Goal: Transaction & Acquisition: Book appointment/travel/reservation

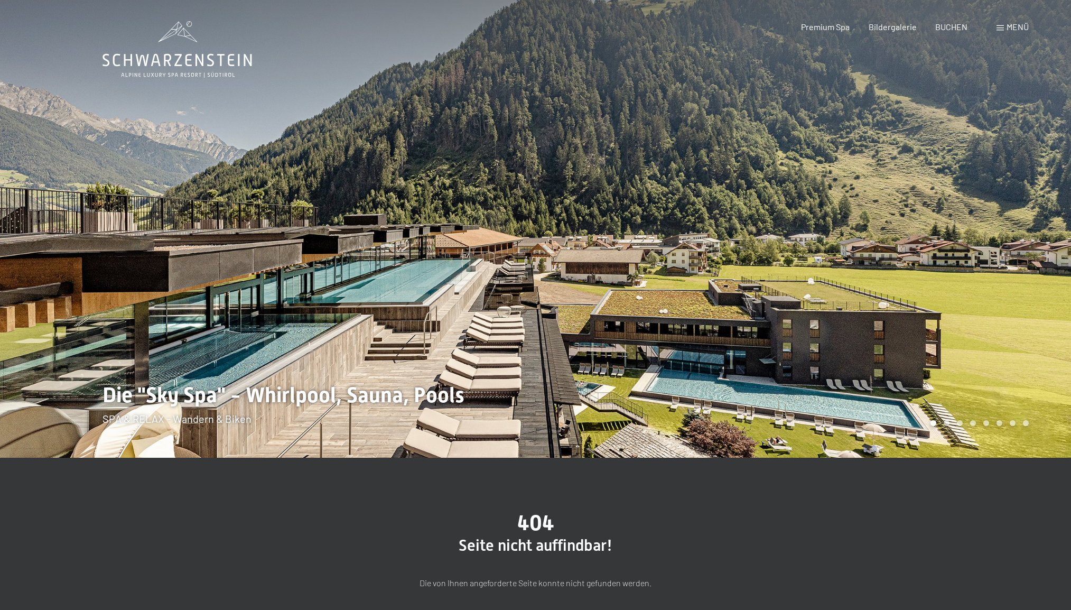
click at [1011, 24] on span "Menü" at bounding box center [1018, 27] width 22 height 10
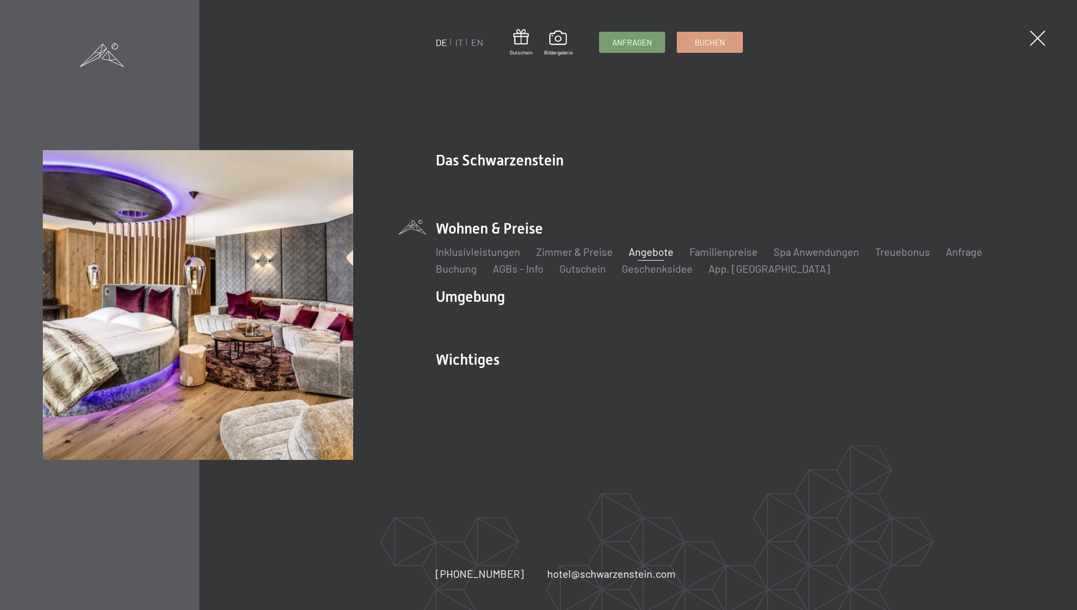
click at [639, 249] on link "Angebote" at bounding box center [650, 251] width 45 height 13
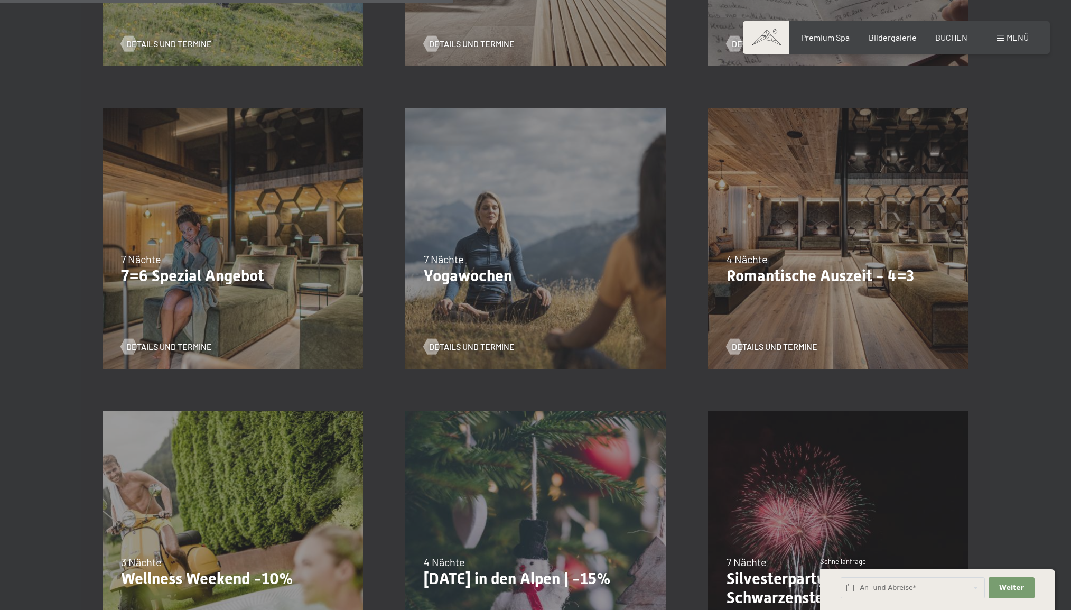
scroll to position [836, 0]
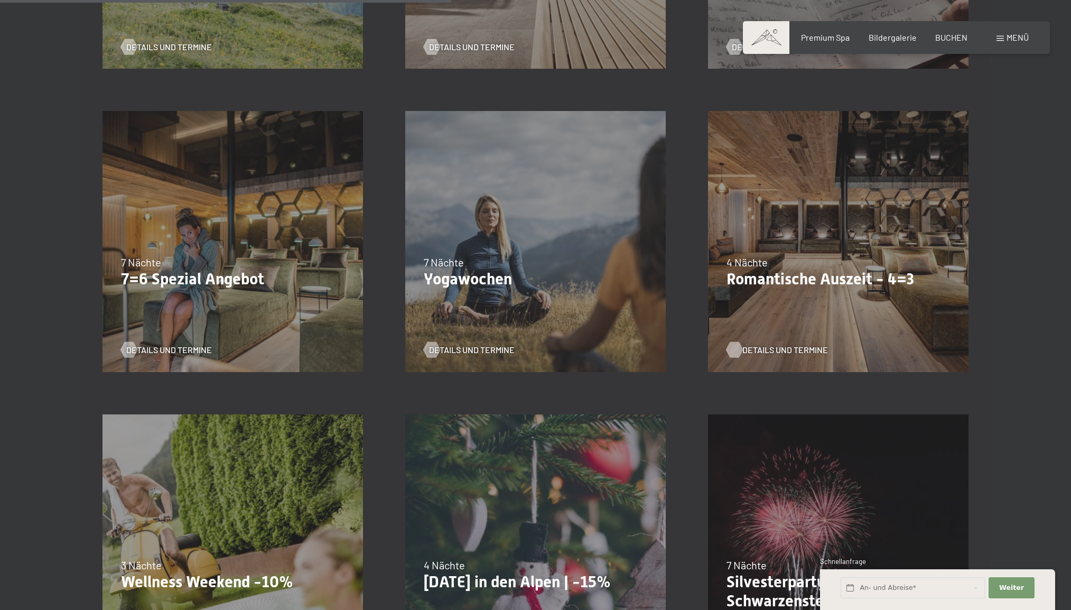
click at [800, 349] on span "Details und Termine" at bounding box center [786, 350] width 86 height 12
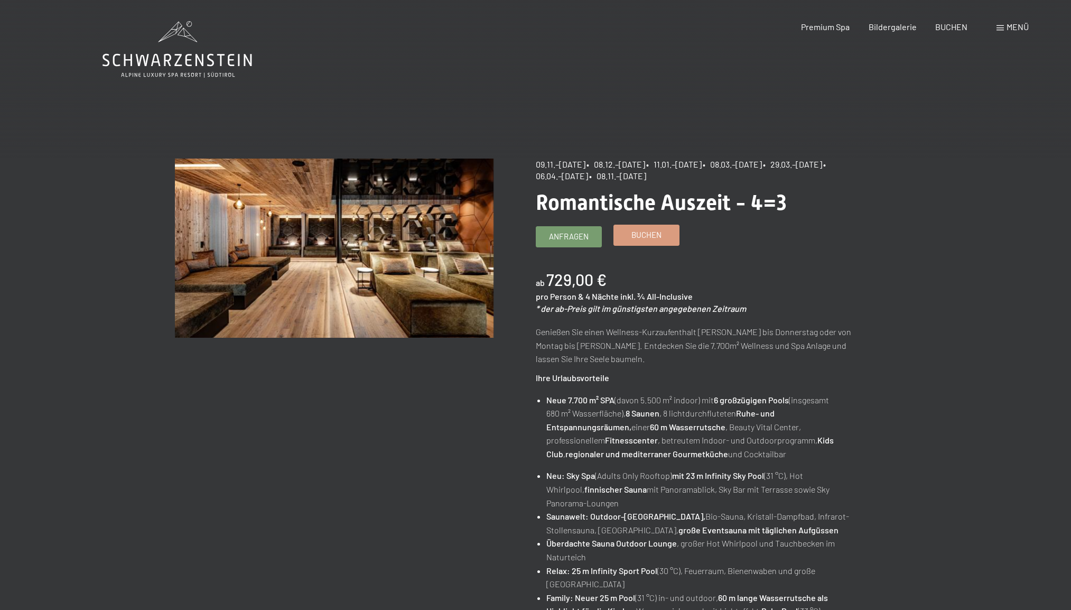
click at [639, 239] on span "Buchen" at bounding box center [647, 234] width 30 height 11
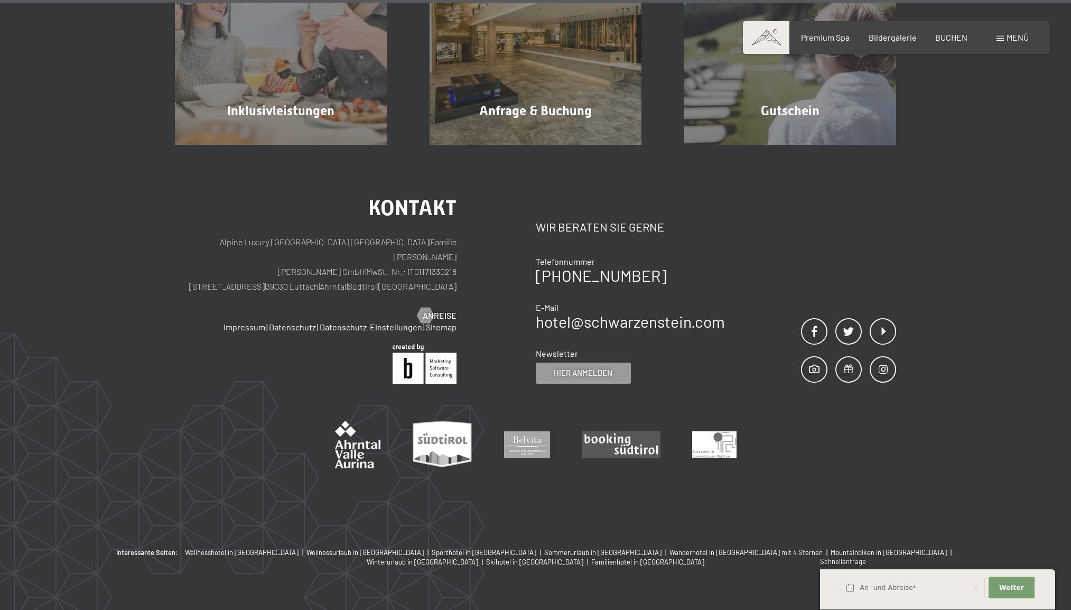
scroll to position [1130, 0]
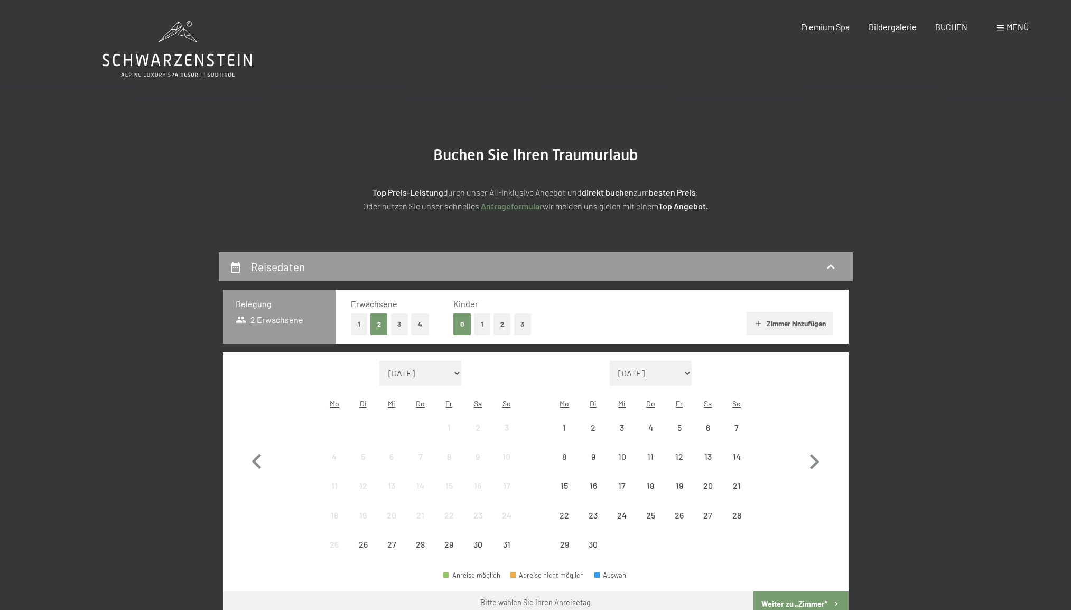
select select "2025-11-01"
select select "2025-12-01"
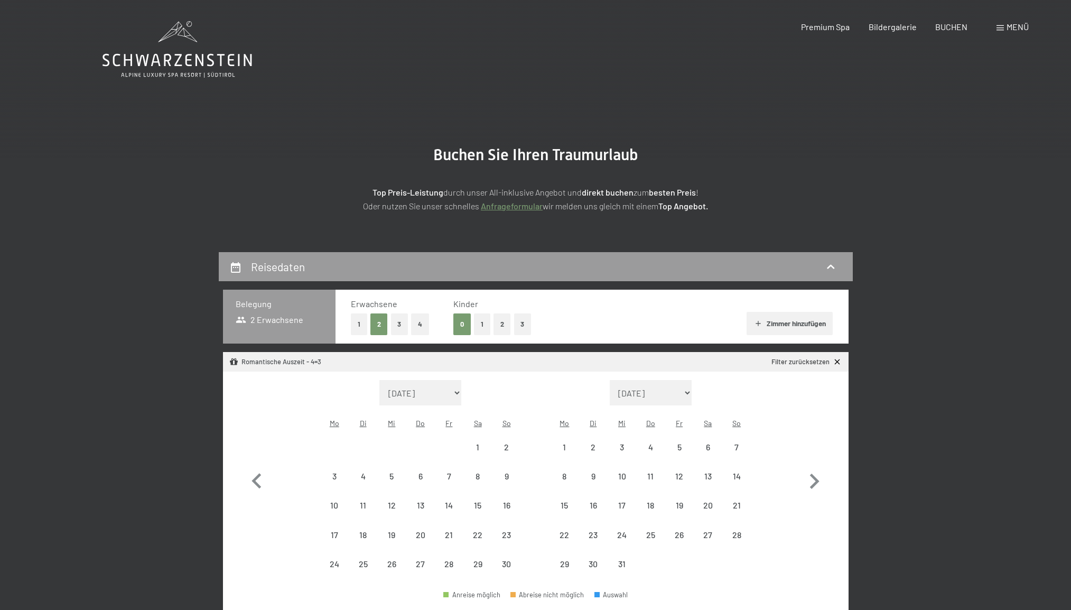
select select "2025-11-01"
select select "2025-12-01"
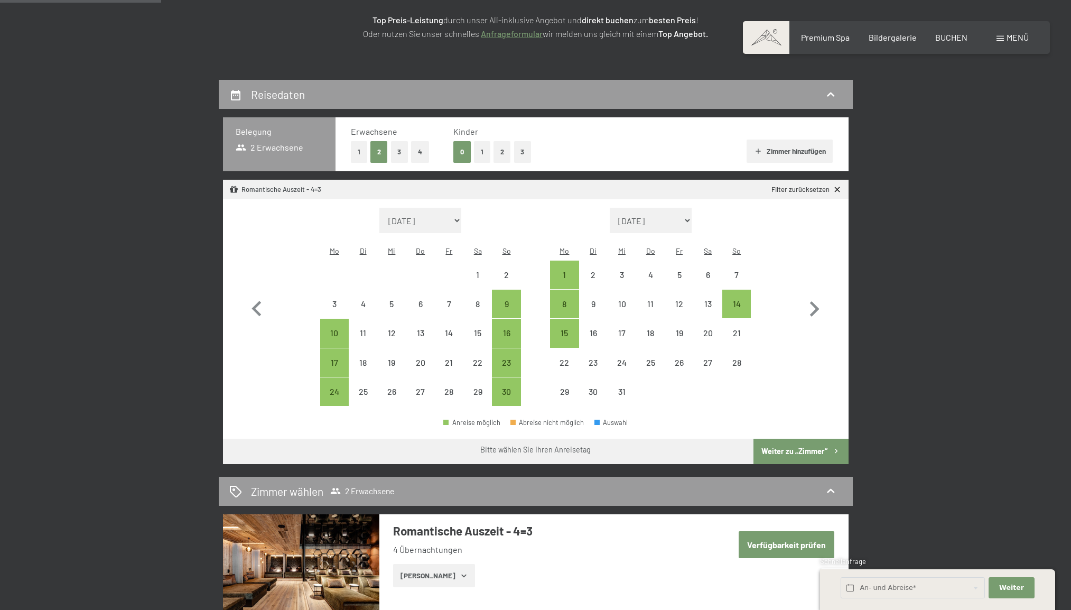
scroll to position [178, 0]
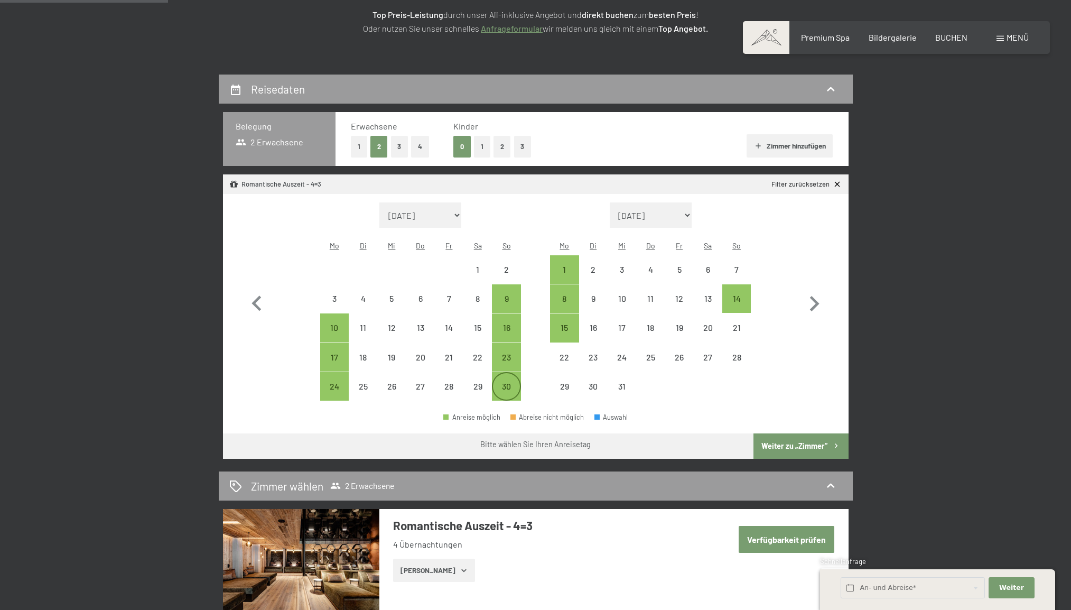
click at [504, 382] on div "30" at bounding box center [506, 395] width 26 height 26
select select "2025-11-01"
select select "2025-12-01"
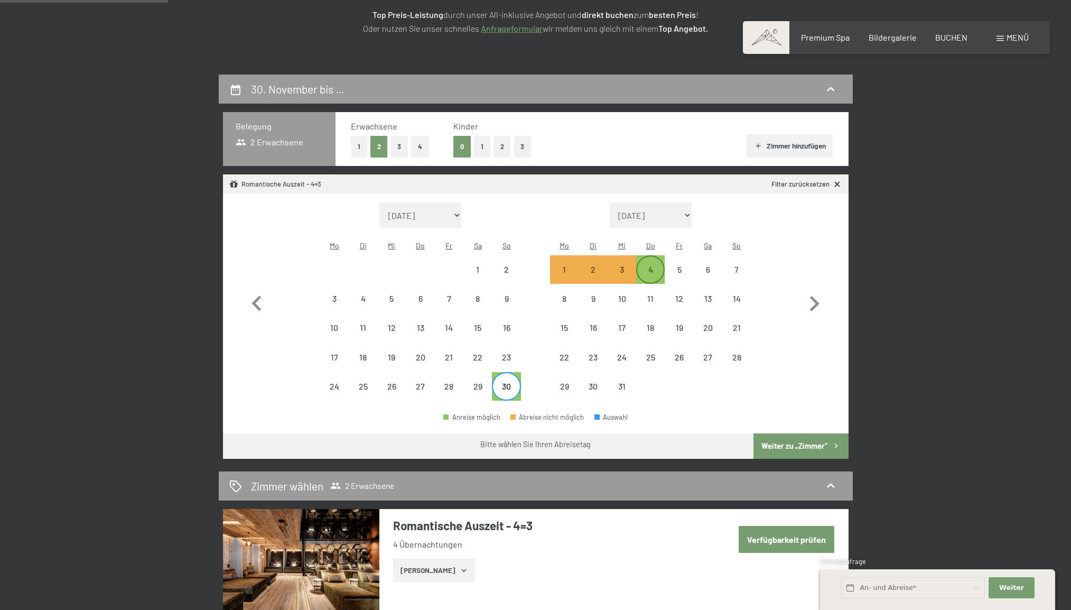
click at [652, 265] on div "4" at bounding box center [650, 278] width 26 height 26
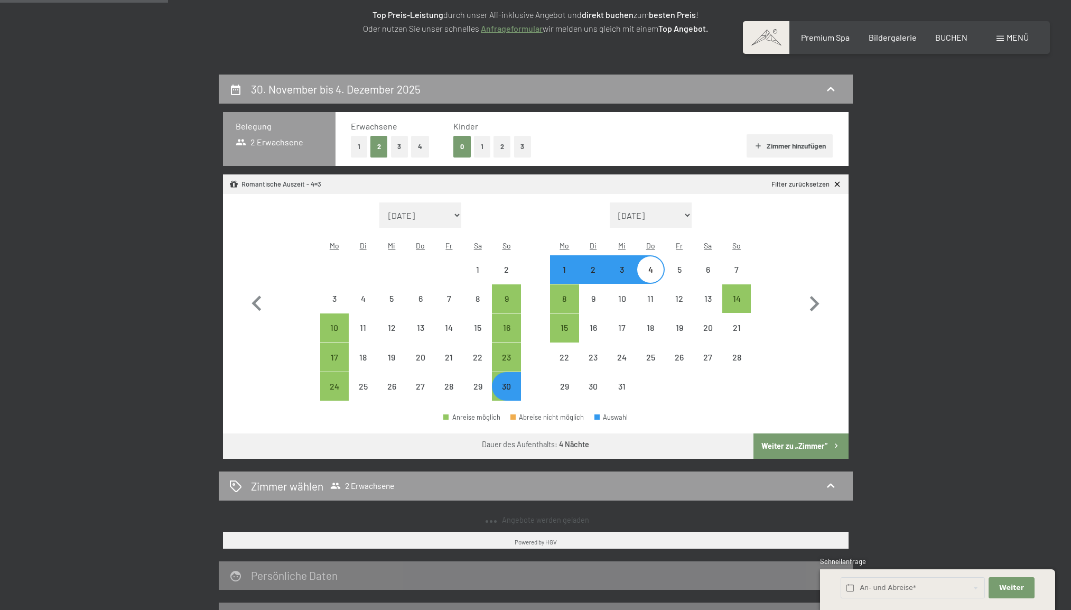
select select "2025-11-01"
select select "2025-12-01"
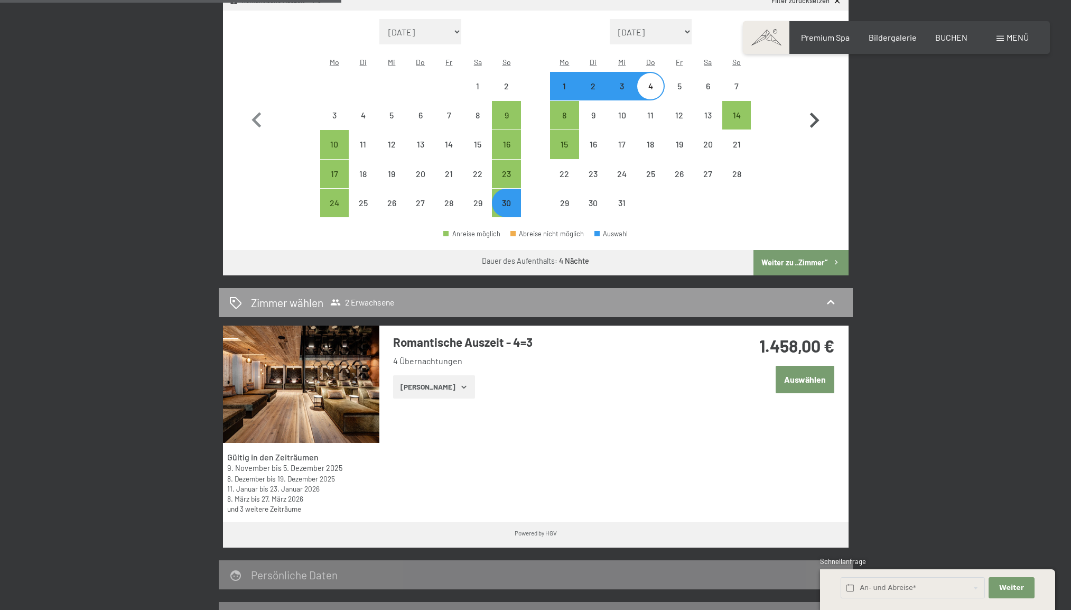
scroll to position [361, 0]
click at [799, 249] on button "Weiter zu „Zimmer“" at bounding box center [801, 261] width 95 height 25
select select "2025-11-01"
select select "2025-12-01"
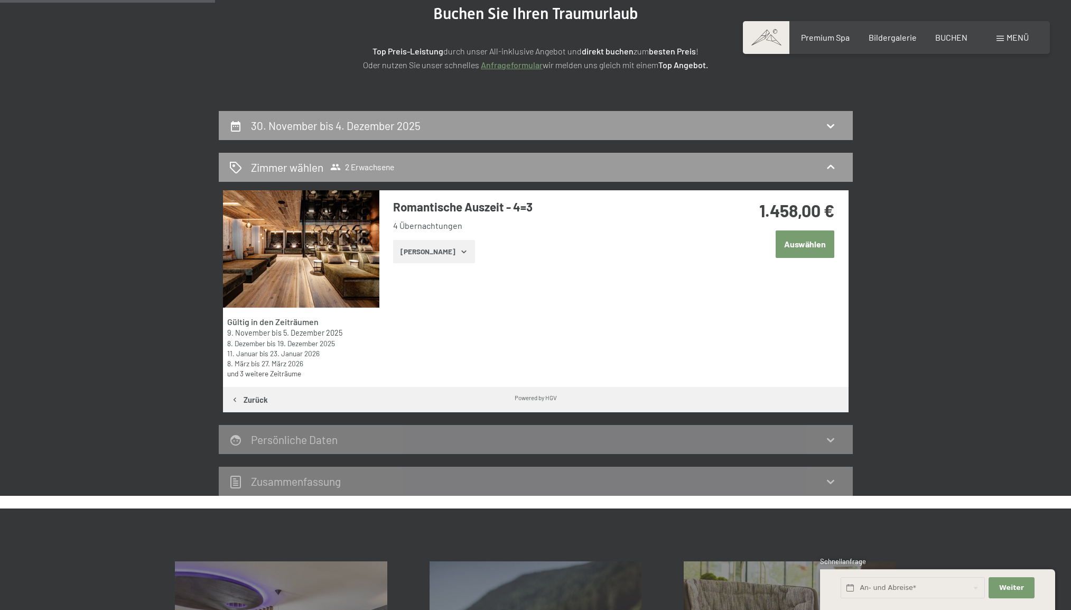
scroll to position [134, 0]
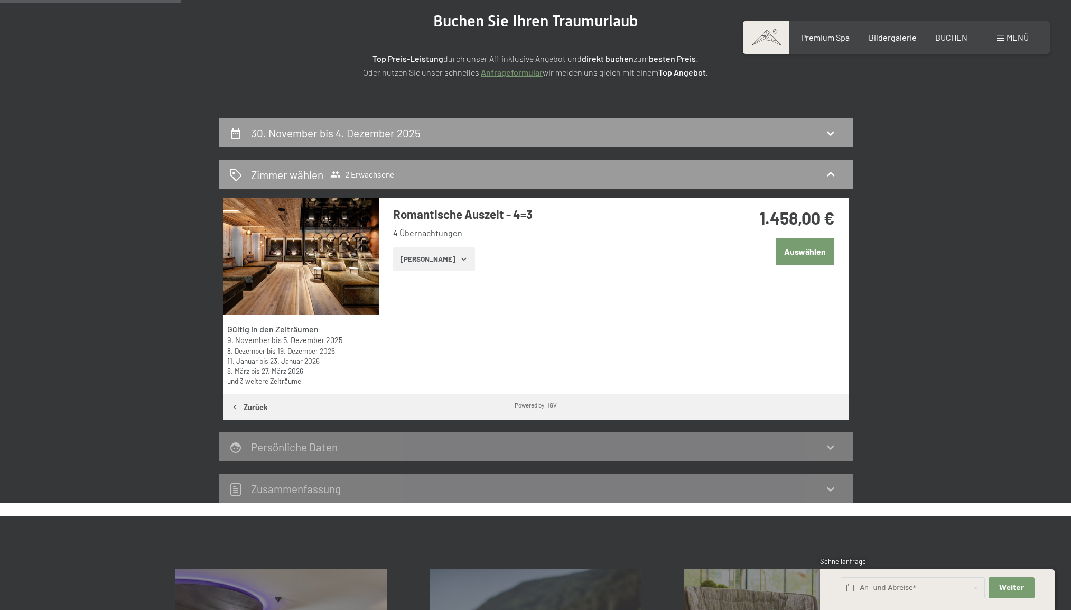
click at [802, 251] on button "Auswählen" at bounding box center [805, 251] width 59 height 27
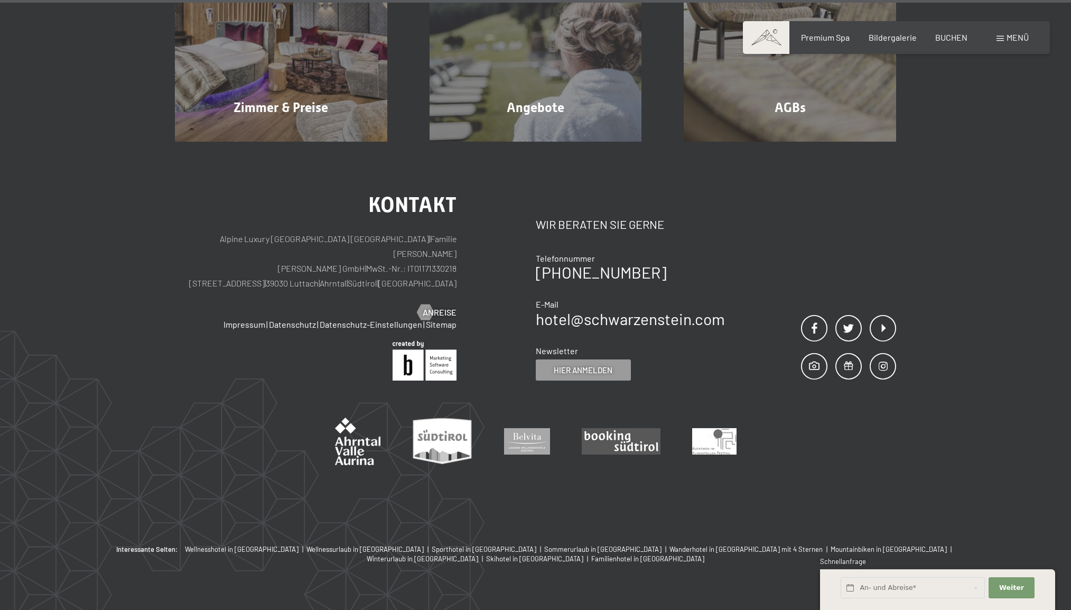
scroll to position [2769, 0]
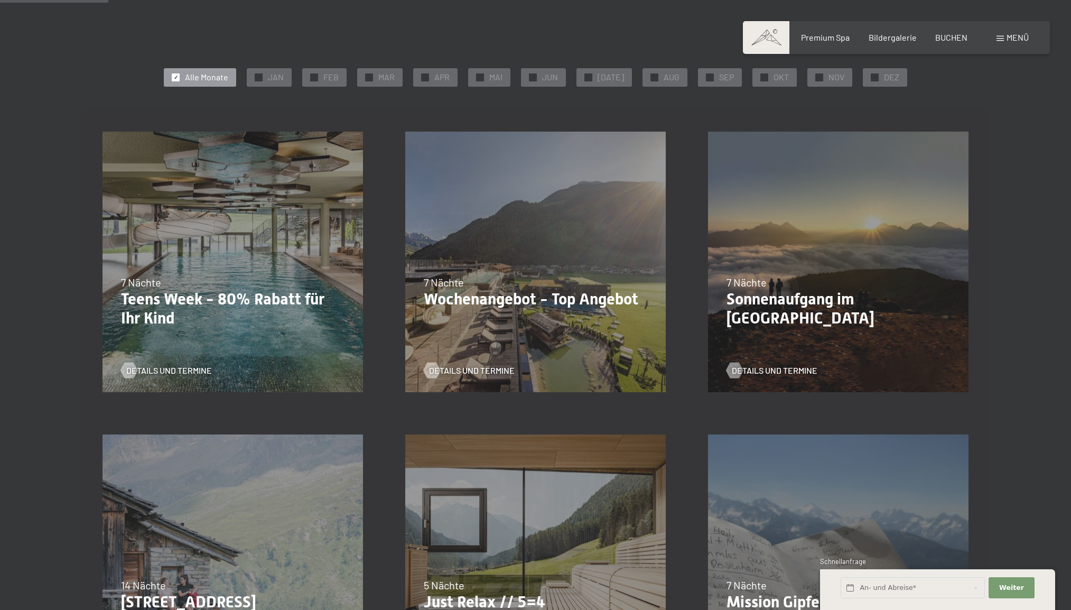
scroll to position [283, 0]
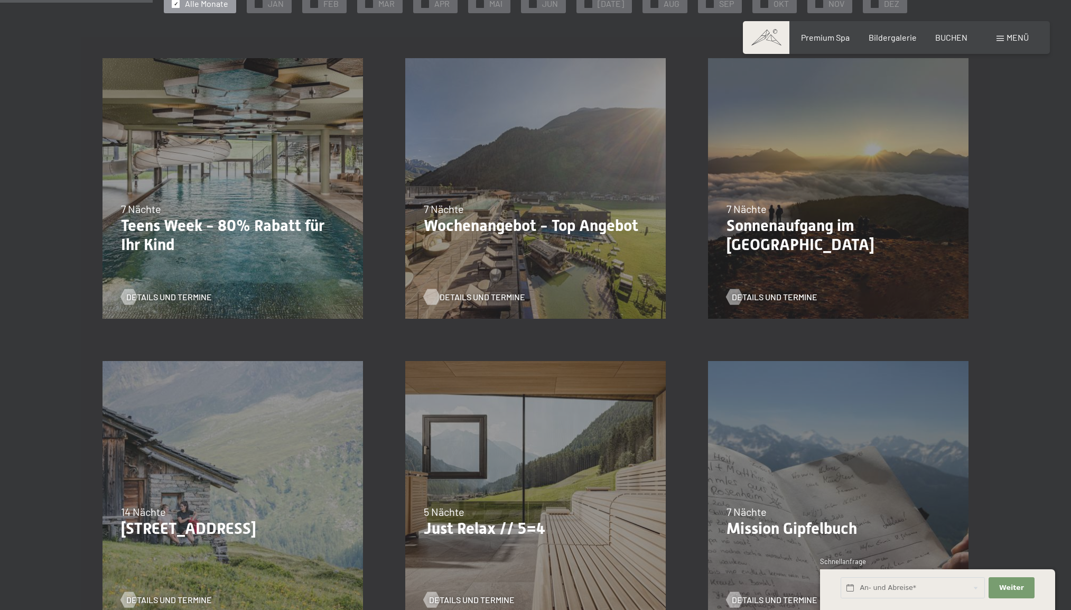
click at [494, 295] on span "Details und Termine" at bounding box center [483, 297] width 86 height 12
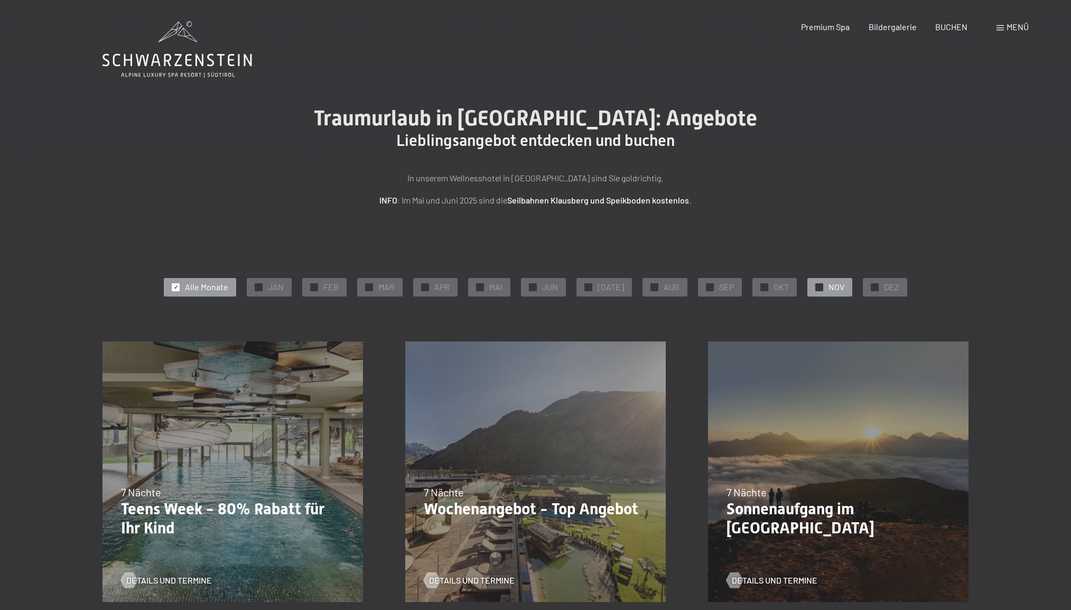
click at [829, 289] on span "NOV" at bounding box center [837, 287] width 16 height 12
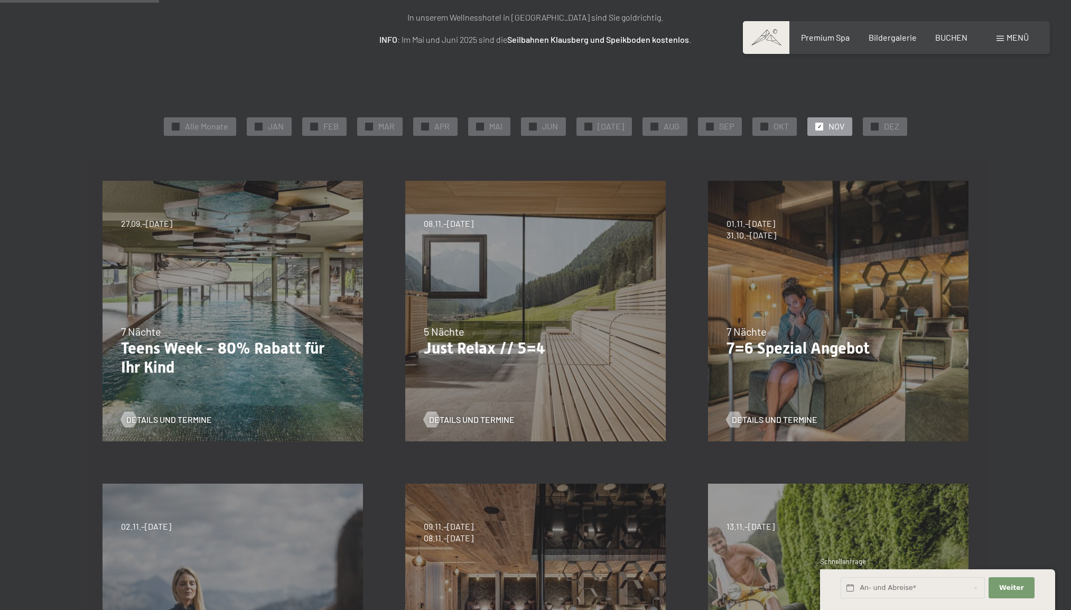
scroll to position [161, 0]
click at [474, 414] on span "Details und Termine" at bounding box center [483, 419] width 86 height 12
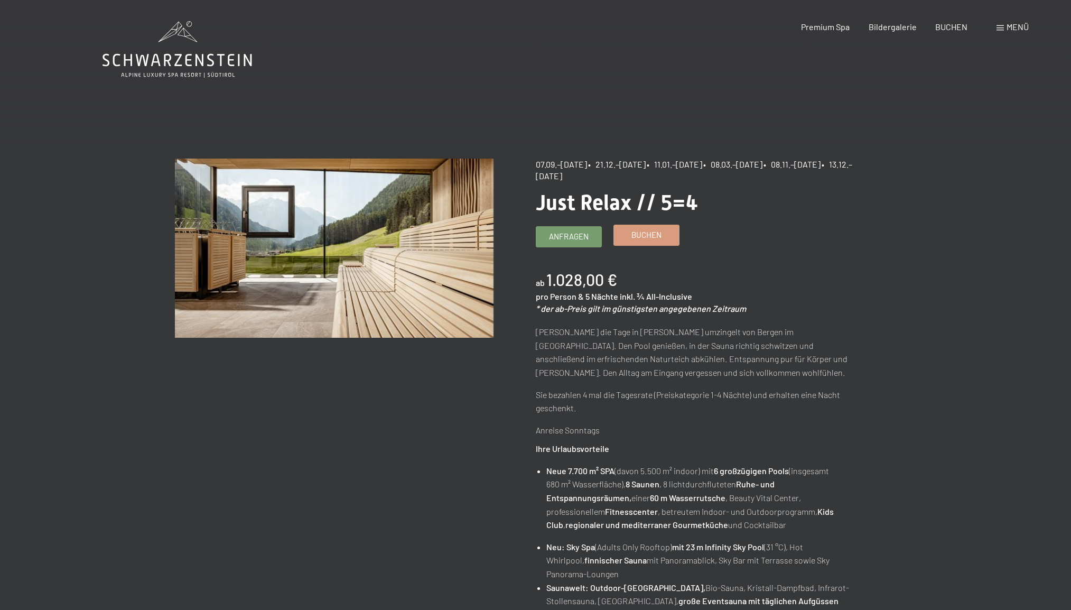
click at [640, 235] on span "Buchen" at bounding box center [647, 234] width 30 height 11
click at [651, 238] on span "Buchen" at bounding box center [647, 234] width 30 height 11
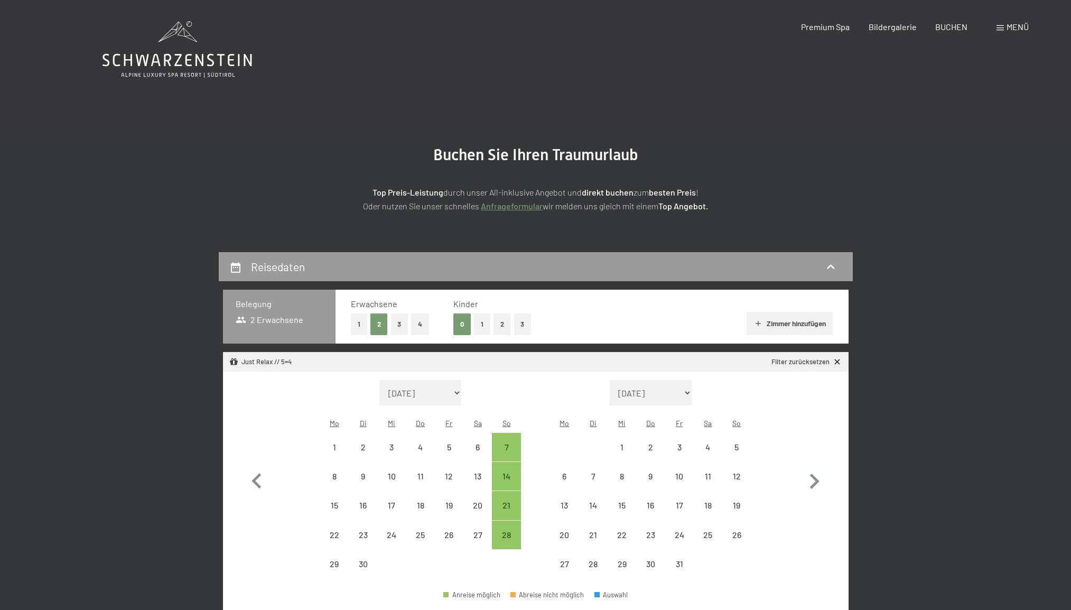
select select "[DATE]"
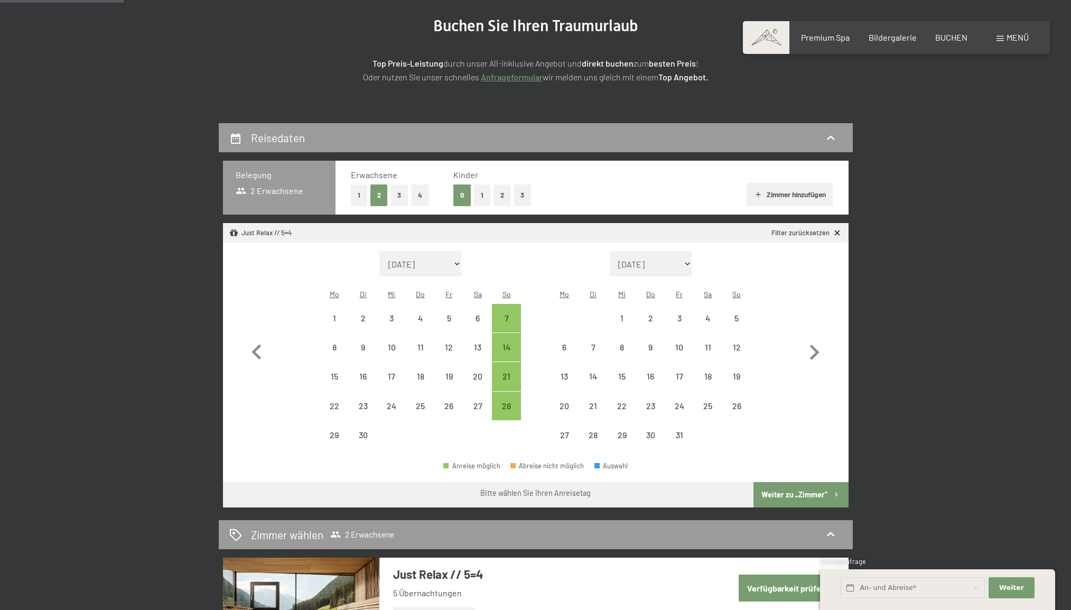
scroll to position [131, 0]
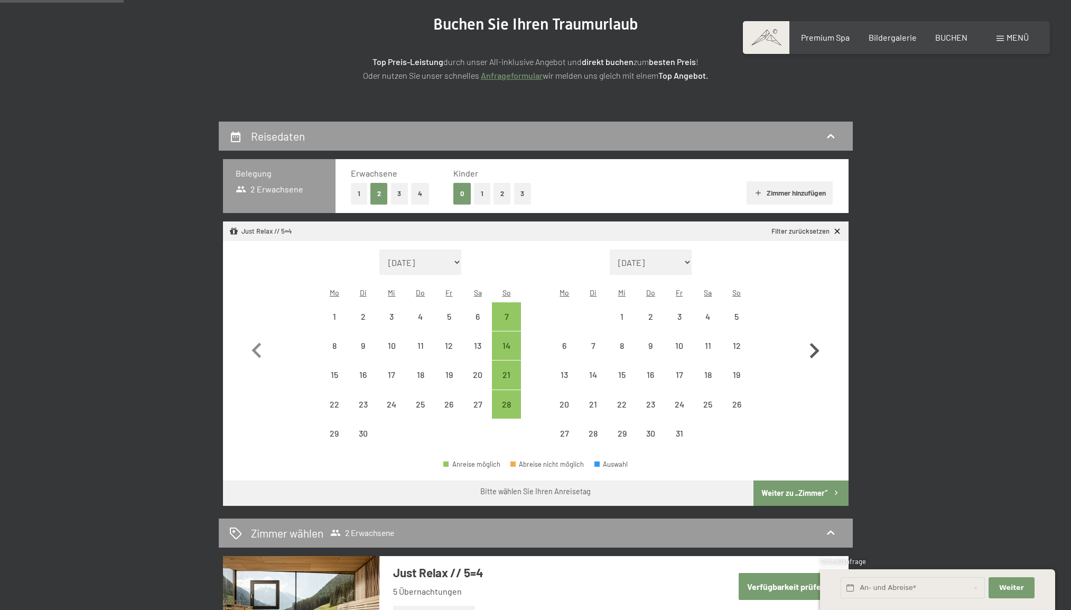
click at [815, 343] on icon "button" at bounding box center [815, 350] width 10 height 15
select select "[DATE]"
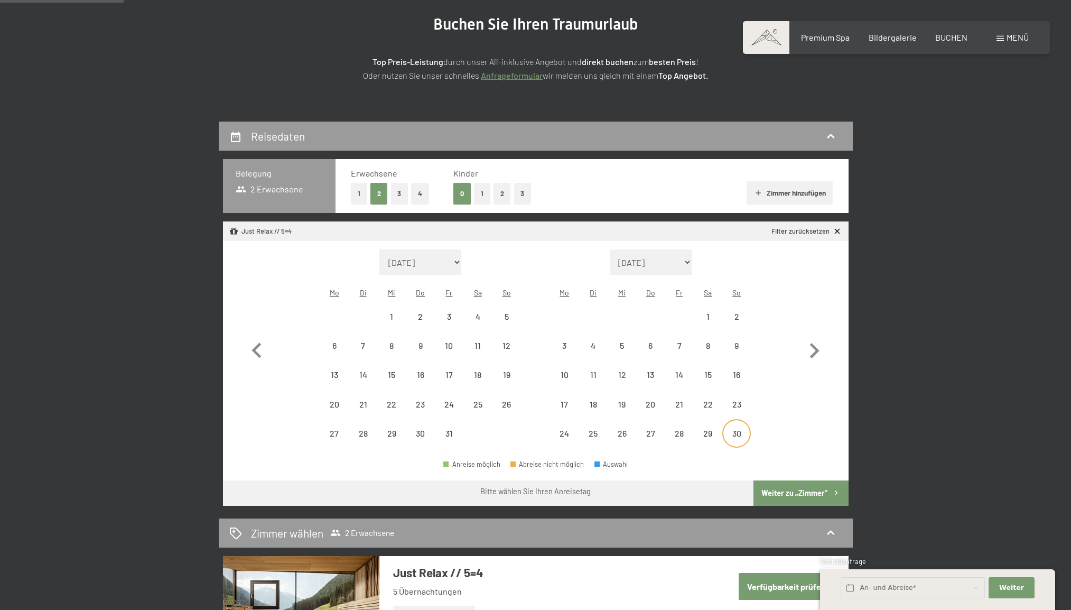
click at [737, 429] on div "30" at bounding box center [737, 442] width 26 height 26
select select "[DATE]"
click at [796, 480] on button "Weiter zu „Zimmer“" at bounding box center [801, 492] width 95 height 25
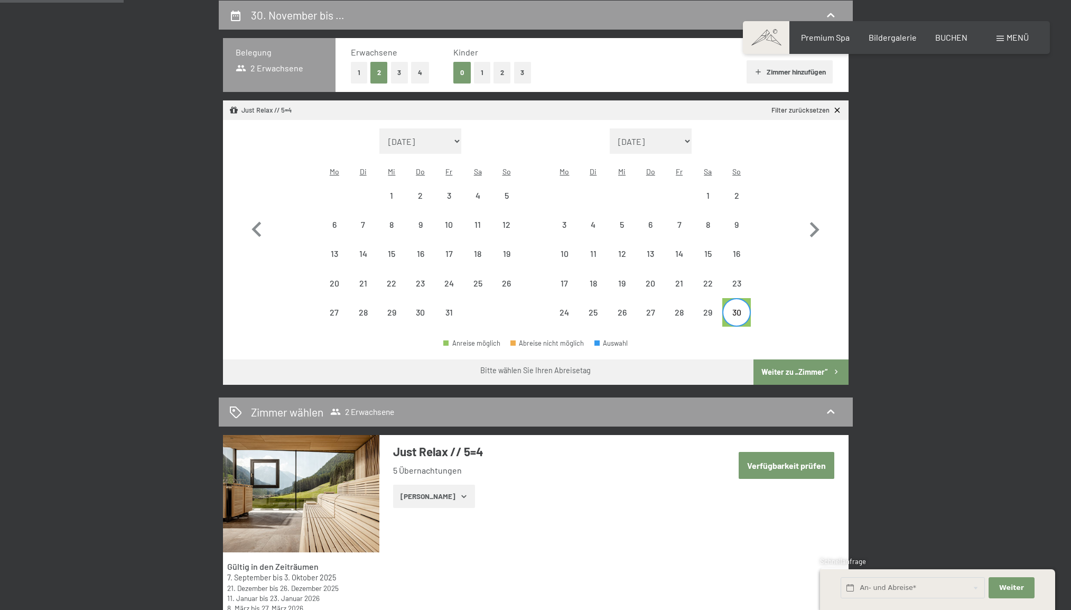
select select "[DATE]"
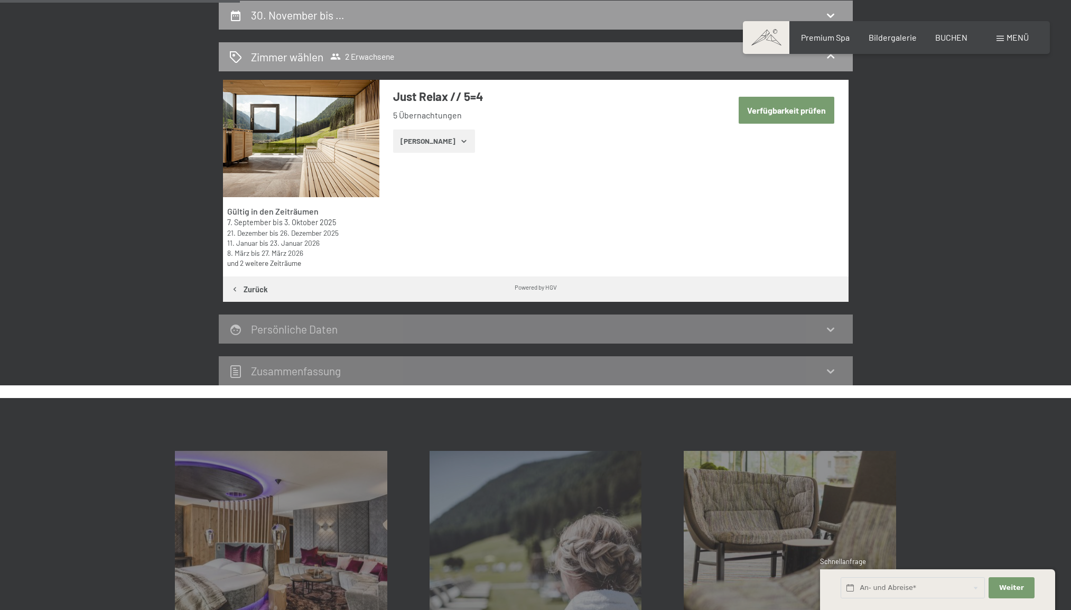
click at [801, 109] on button "Verfügbarkeit prüfen" at bounding box center [787, 110] width 96 height 27
select select "[DATE]"
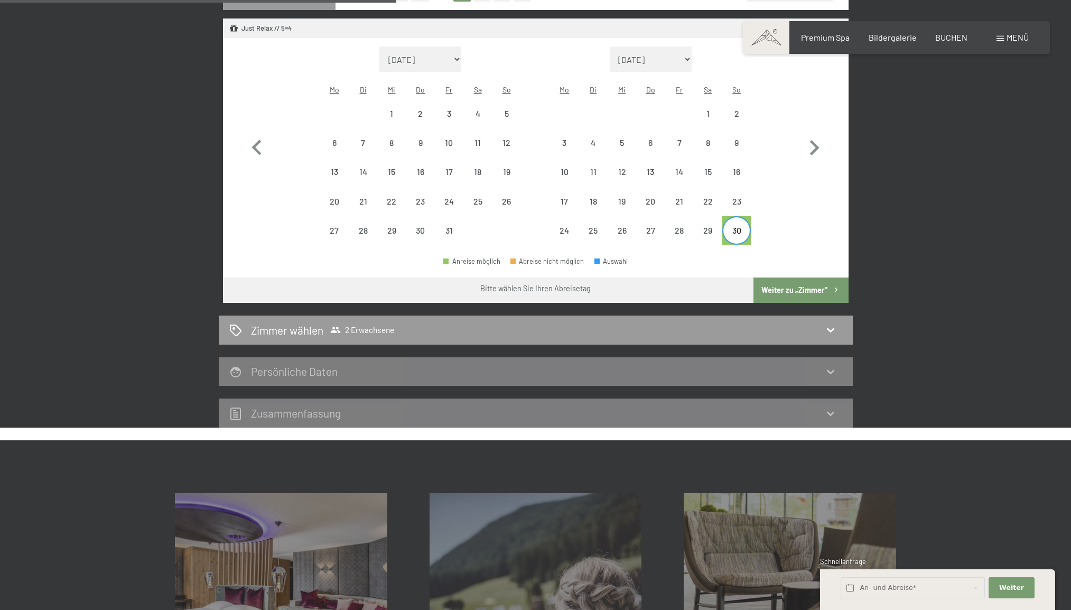
scroll to position [331, 0]
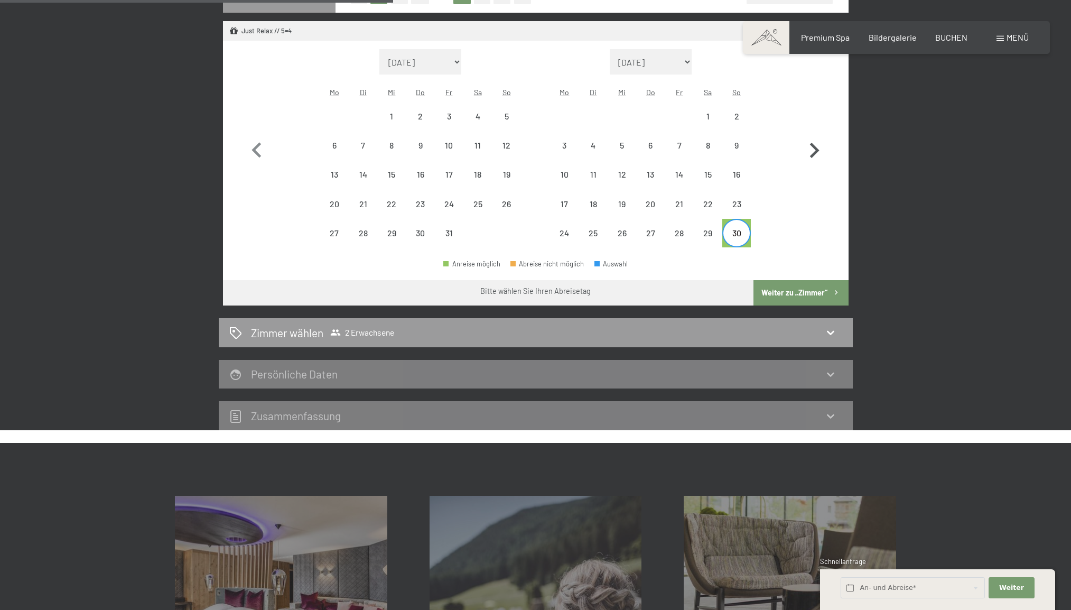
click at [817, 143] on icon "button" at bounding box center [815, 150] width 10 height 15
select select "[DATE]"
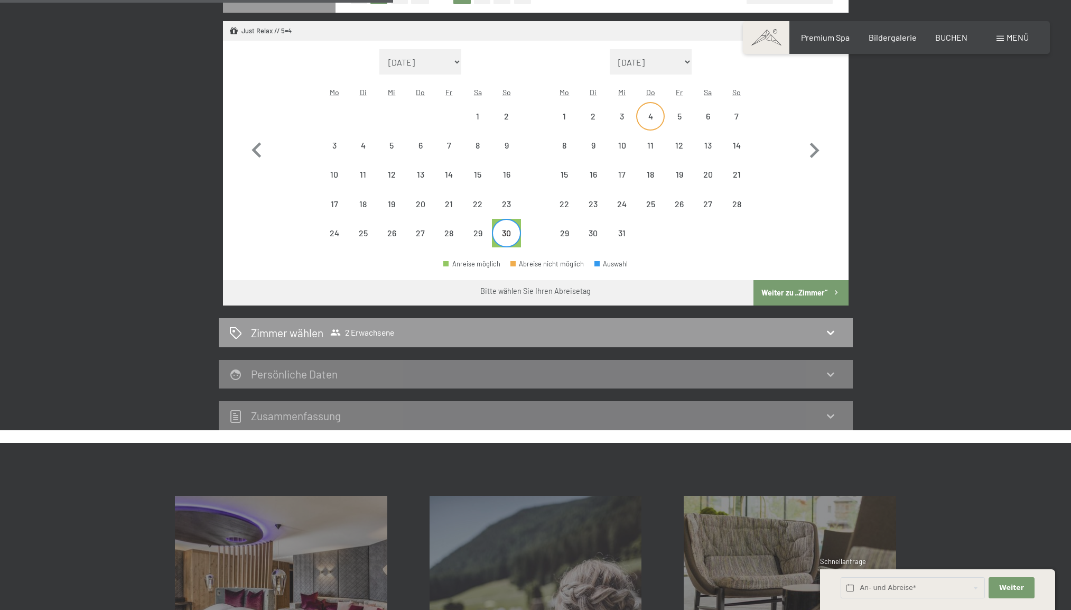
click at [650, 112] on div "4" at bounding box center [650, 125] width 26 height 26
select select "[DATE]"
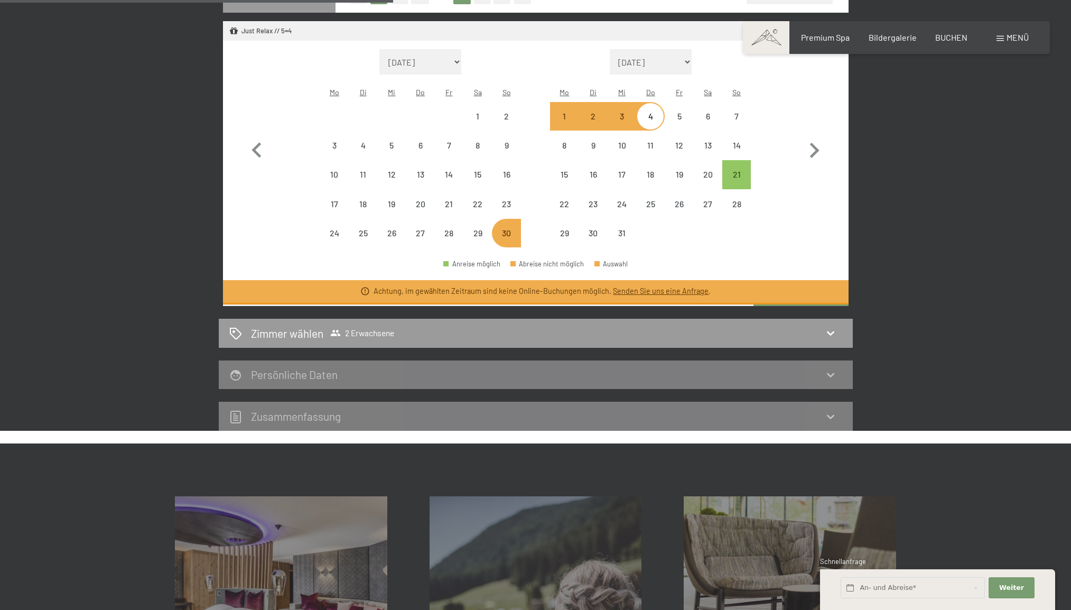
select select "[DATE]"
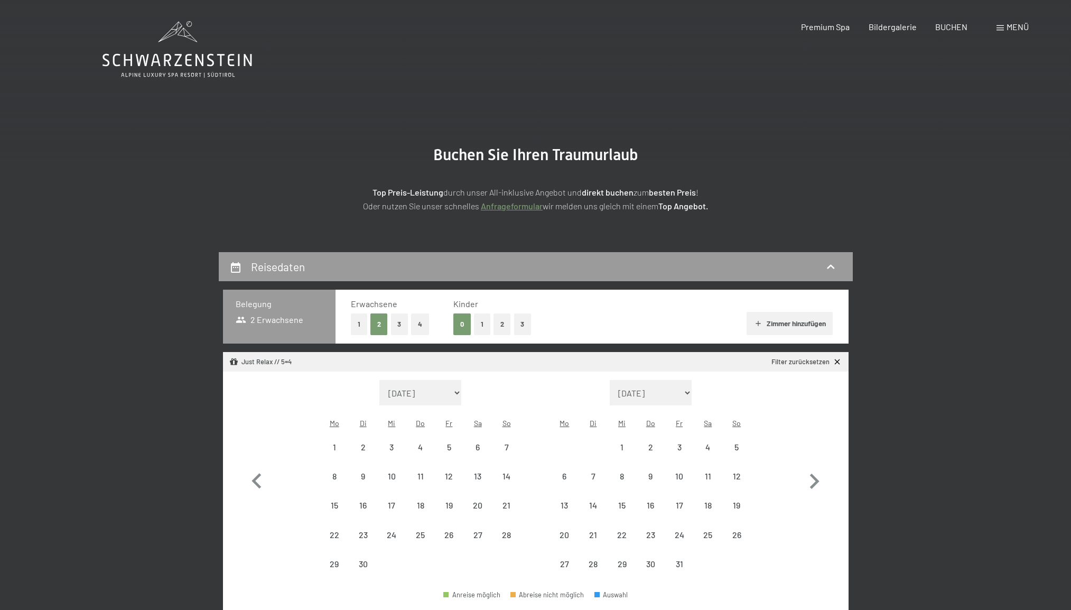
select select "[DATE]"
click at [813, 472] on icon "button" at bounding box center [814, 481] width 31 height 31
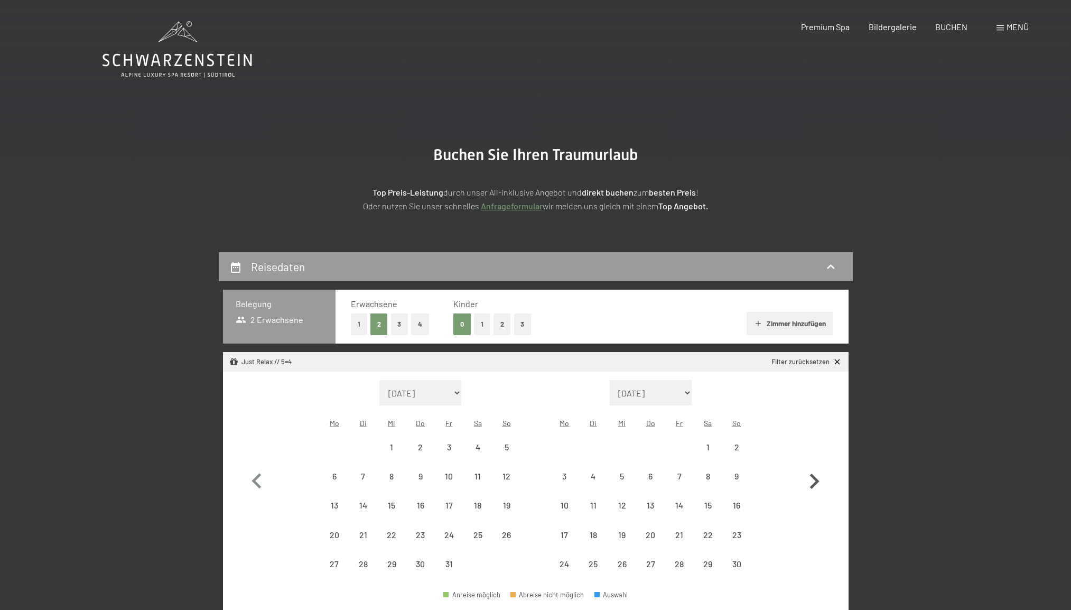
select select "[DATE]"
click at [814, 472] on icon "button" at bounding box center [814, 481] width 31 height 31
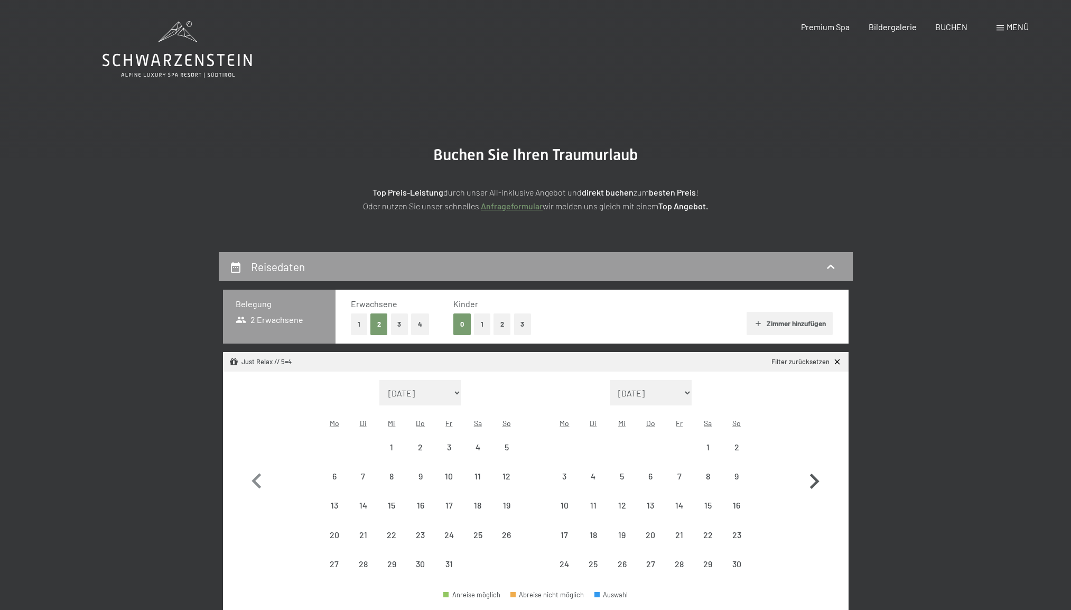
select select "[DATE]"
click at [509, 560] on div "30" at bounding box center [506, 573] width 26 height 26
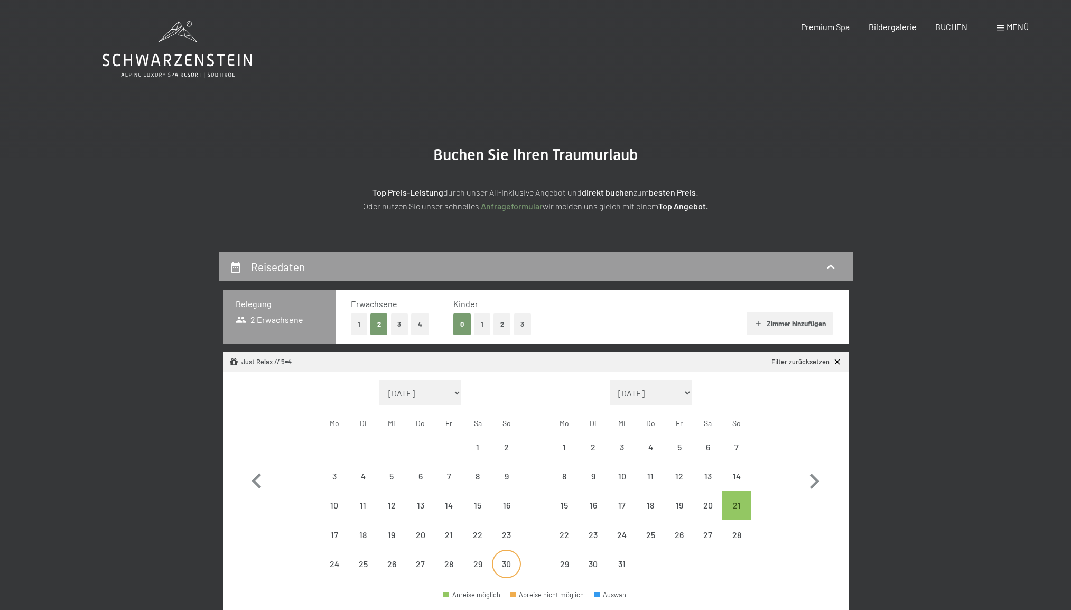
select select "[DATE]"
click at [651, 443] on div "4" at bounding box center [650, 456] width 26 height 26
select select "[DATE]"
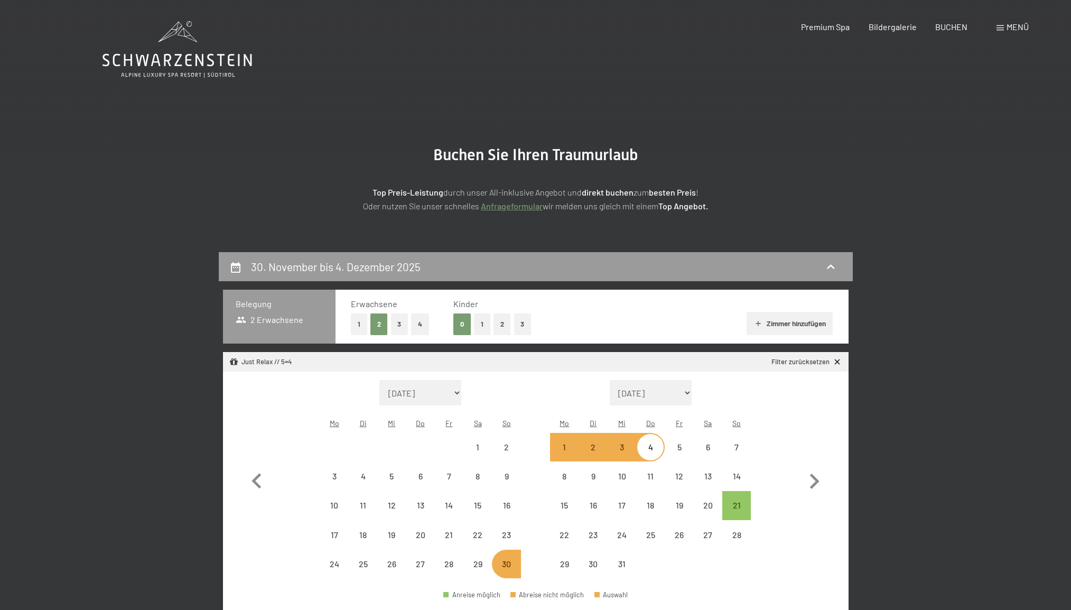
select select "[DATE]"
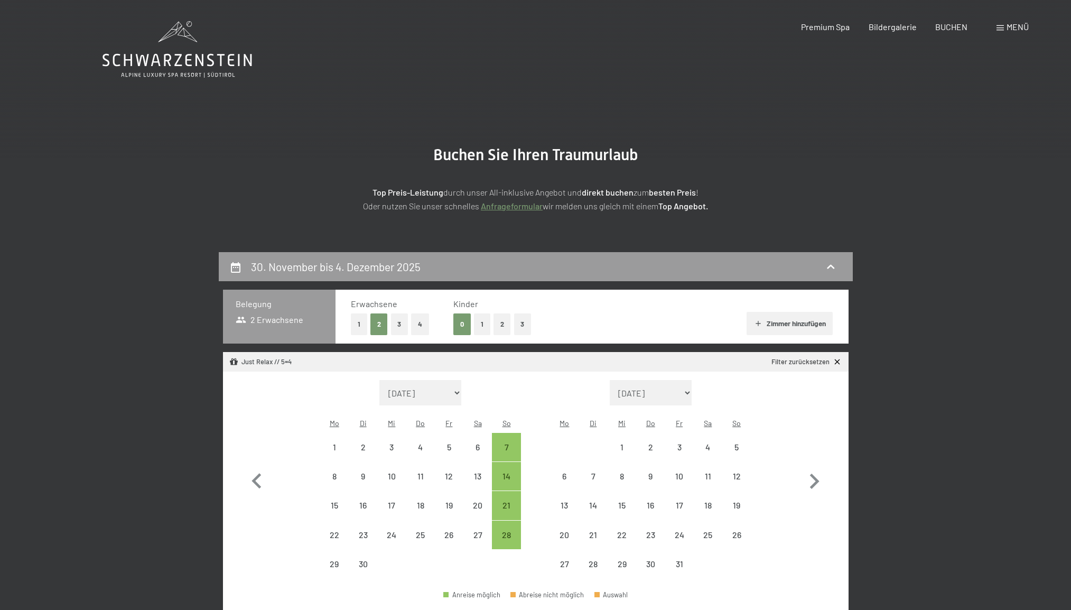
click at [651, 443] on div "2" at bounding box center [650, 456] width 26 height 26
select select "[DATE]"
